Goal: Communication & Community: Answer question/provide support

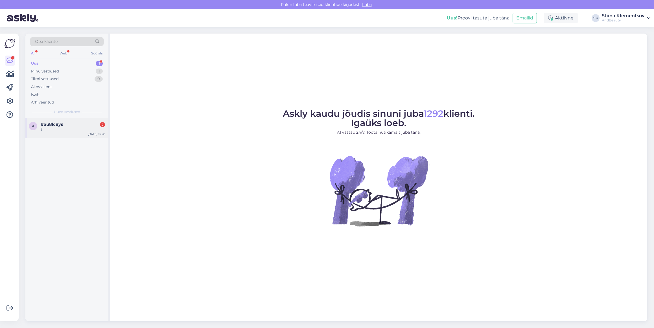
click at [84, 127] on div "#au8lc8ys 2" at bounding box center [73, 124] width 64 height 5
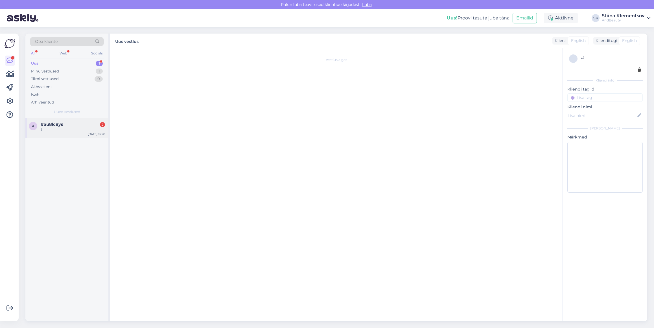
scroll to position [78, 0]
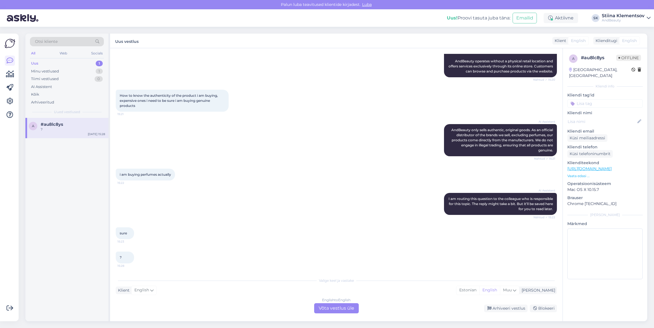
click at [343, 309] on div "English to English Võta vestlus üle" at bounding box center [336, 309] width 45 height 10
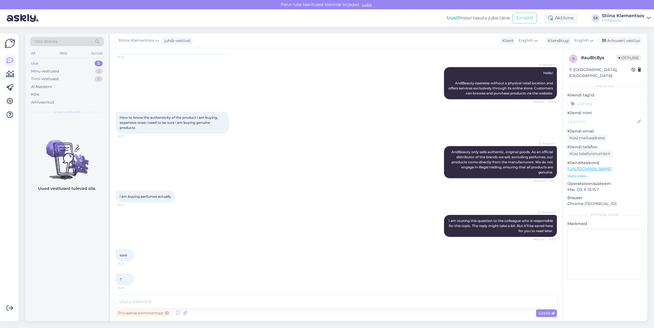
scroll to position [57, 0]
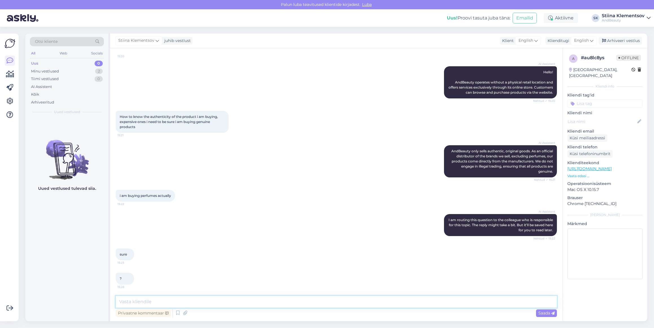
click at [182, 301] on textarea at bounding box center [336, 302] width 441 height 12
type textarea "Mis parfüüm teid täpsemalt huvitab? Meie parfüümid on pärit Euroopa parfüümilad…"
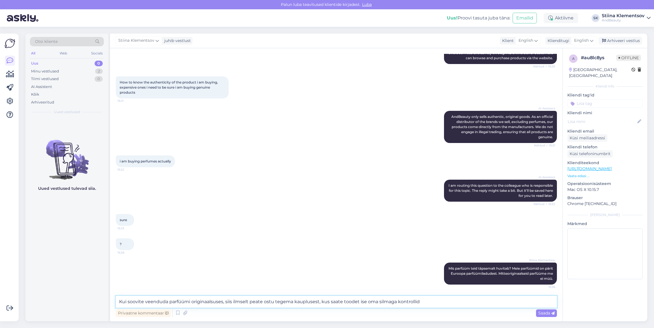
type textarea "Kui soovite veenduda parfüümi originaalsuses, siis ilmselt peate ostu tegema ka…"
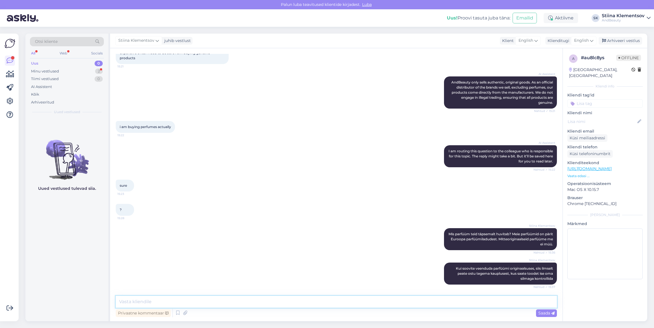
scroll to position [155, 0]
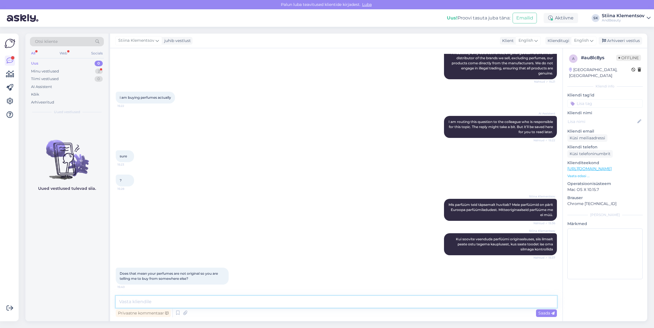
click at [197, 302] on textarea at bounding box center [336, 302] width 441 height 12
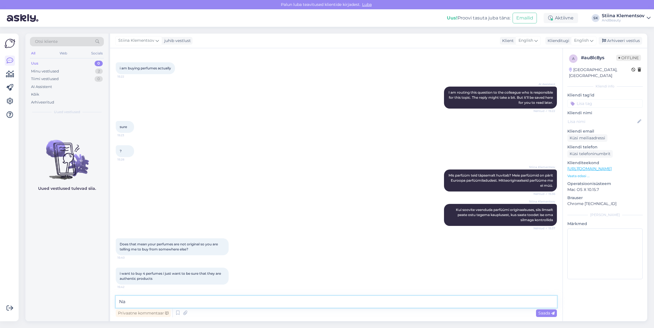
type textarea "N"
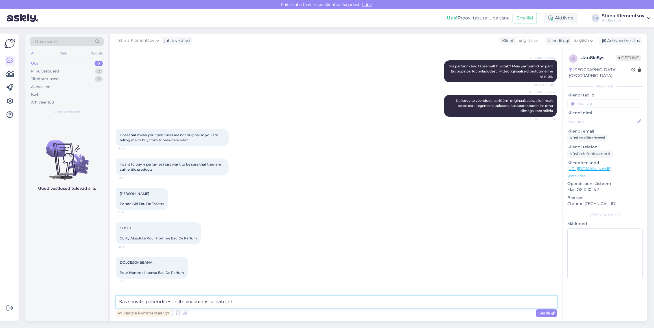
scroll to position [322, 0]
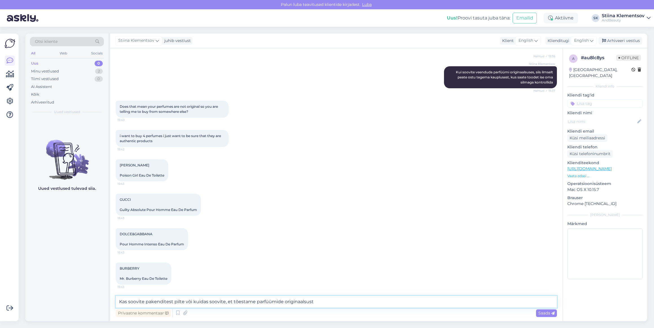
type textarea "Kas soovite pakenditest pilte või kuidas soovite, et tõestame parfüümide origin…"
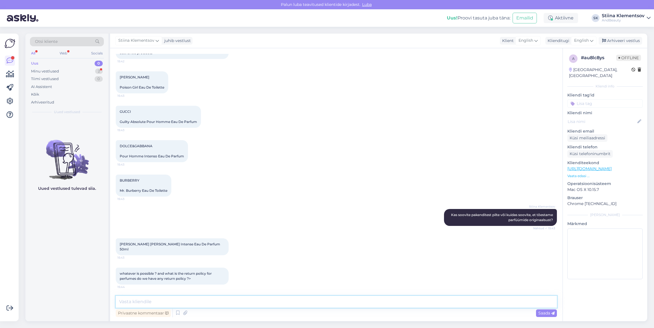
scroll to position [415, 0]
click at [185, 298] on textarea at bounding box center [336, 302] width 441 height 12
paste textarea "[URL][DOMAIN_NAME]"
type textarea "Tagastamisõigus on välja toodud siin [URL][DOMAIN_NAME]"
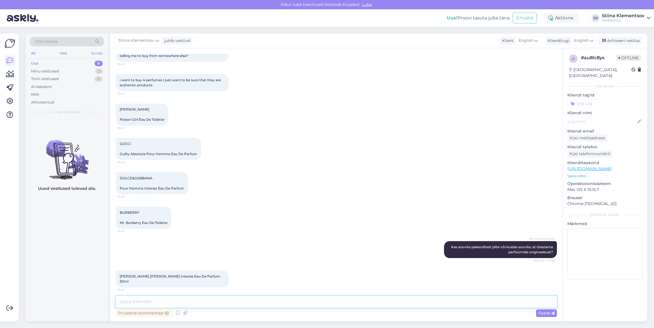
scroll to position [376, 0]
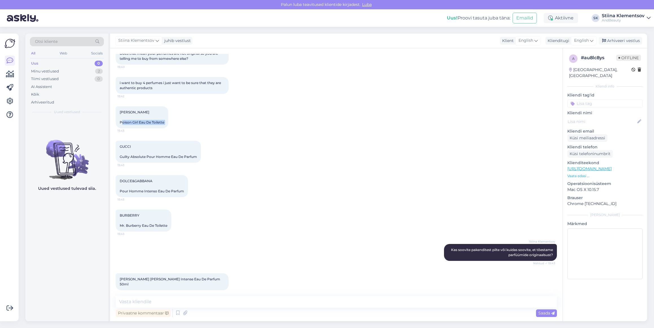
drag, startPoint x: 120, startPoint y: 123, endPoint x: 172, endPoint y: 121, distance: 51.7
click at [168, 121] on div "[PERSON_NAME] Poison Girl Eau De Toilette 15:43" at bounding box center [142, 117] width 53 height 22
copy div "Poison Girl Eau De Toilette 15:43"
drag, startPoint x: 119, startPoint y: 158, endPoint x: 193, endPoint y: 158, distance: 74.3
click at [193, 158] on div "GUCCI Guilty Absolute Pour Homme Eau De Parfum 15:43" at bounding box center [158, 152] width 85 height 22
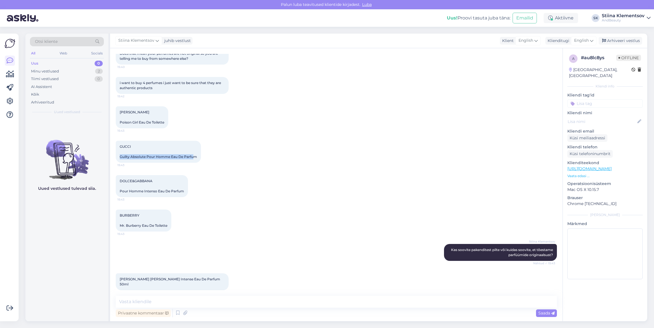
click at [158, 155] on span "GUCCI Guilty Absolute Pour Homme Eau De Parfum" at bounding box center [158, 152] width 77 height 14
drag, startPoint x: 119, startPoint y: 156, endPoint x: 169, endPoint y: 159, distance: 50.3
click at [169, 159] on div "GUCCI Guilty Absolute Pour Homme Eau De Parfum 15:43" at bounding box center [158, 152] width 85 height 22
copy span "Guilty Absolute Pour Homme"
drag, startPoint x: 120, startPoint y: 189, endPoint x: 157, endPoint y: 192, distance: 36.8
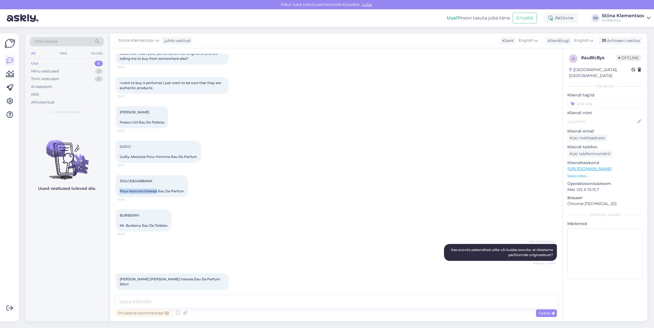
click at [157, 192] on span "DOLCE&GABBANA Pour Homme Intenso Eau De Parfum" at bounding box center [152, 186] width 64 height 14
copy span "Pour Homme Intenso"
drag, startPoint x: 119, startPoint y: 225, endPoint x: 178, endPoint y: 228, distance: 59.4
click at [178, 228] on div "BURBERRY Mr. Burberry Eau De Toilette 15:43" at bounding box center [336, 221] width 441 height 34
copy span "Mr. Burberry Eau De Toilette"
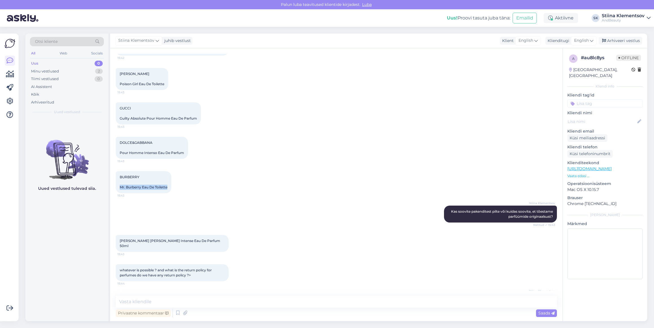
scroll to position [424, 0]
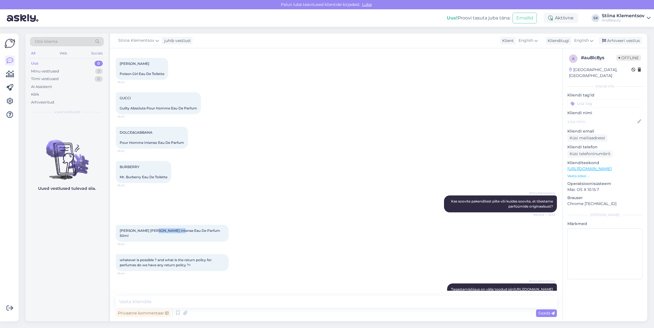
drag, startPoint x: 119, startPoint y: 242, endPoint x: 147, endPoint y: 243, distance: 28.6
click at [147, 242] on div "[PERSON_NAME] [PERSON_NAME] Intense Eau De Parfum 50ml 15:43" at bounding box center [172, 233] width 113 height 17
copy span "Homme Intense"
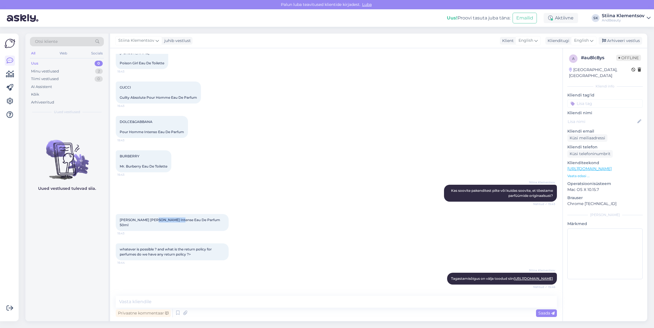
scroll to position [445, 0]
click at [179, 301] on textarea at bounding box center [336, 302] width 441 height 12
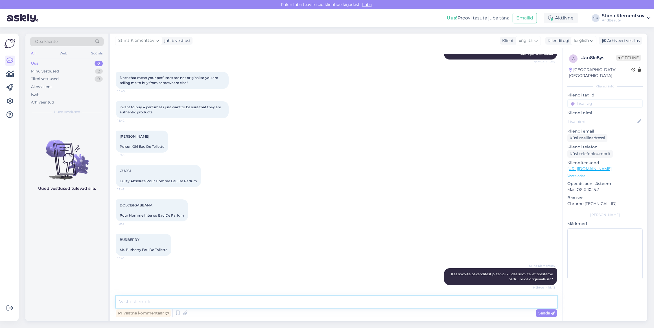
scroll to position [351, 0]
click at [184, 313] on icon at bounding box center [185, 313] width 8 height 8
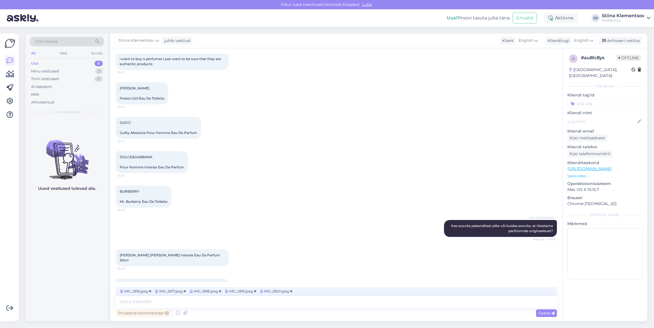
scroll to position [454, 0]
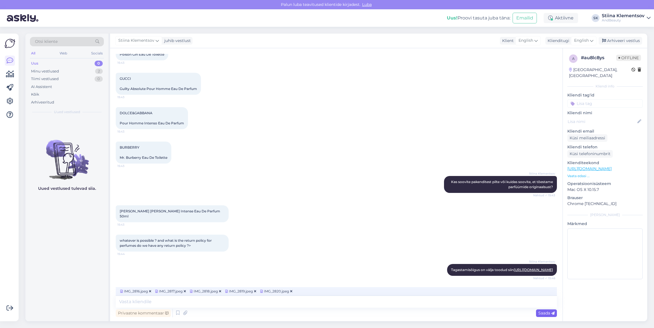
click at [547, 314] on span "Saada" at bounding box center [546, 313] width 16 height 5
click at [184, 305] on div "Vestlus algas [DATE] Hello DO yo have a shop where i can come and check the fra…" at bounding box center [336, 184] width 453 height 273
click at [183, 301] on div "Vestlus algas [DATE] Hello DO yo have a shop where i can come and check the fra…" at bounding box center [336, 184] width 453 height 273
click at [184, 299] on div "Vestlus algas [DATE] Hello DO yo have a shop where i can come and check the fra…" at bounding box center [336, 184] width 453 height 273
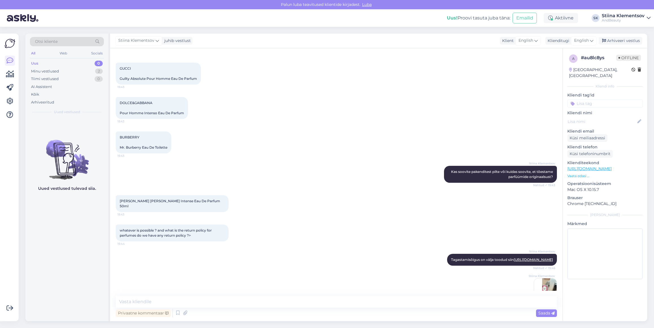
scroll to position [623, 0]
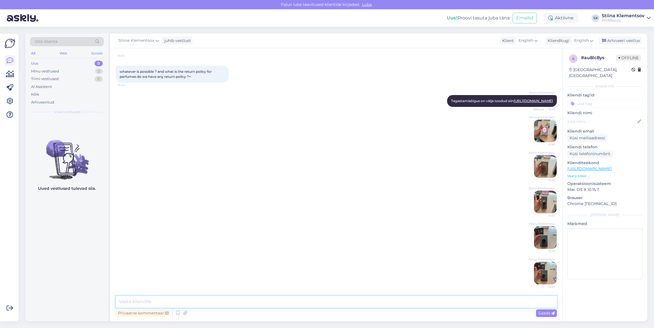
click at [171, 303] on textarea at bounding box center [336, 302] width 441 height 12
type textarea "Siin on pildid soovitud parfüümidest. Mida veel kontrollimiseks soovite?"
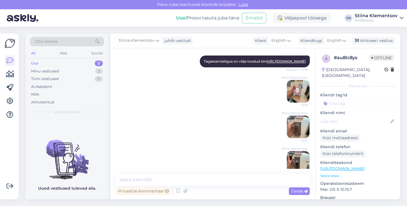
scroll to position [652, 0]
